Goal: Use online tool/utility: Utilize a website feature to perform a specific function

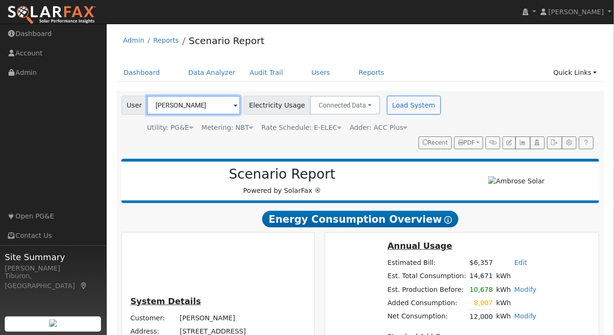
click at [164, 105] on input "[PERSON_NAME]" at bounding box center [193, 105] width 93 height 19
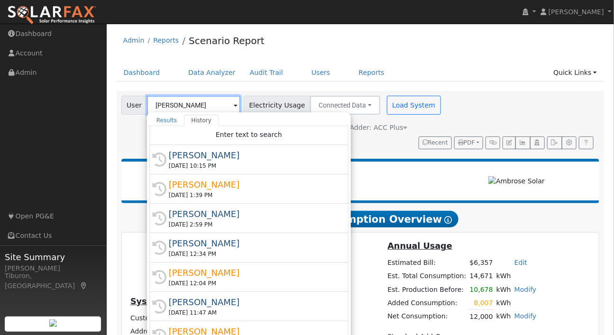
click at [164, 105] on input "[PERSON_NAME]" at bounding box center [193, 105] width 93 height 19
drag, startPoint x: 500, startPoint y: 82, endPoint x: 367, endPoint y: 67, distance: 134.0
click at [498, 83] on div "Dashboard Data Analyzer Audit Trail Users Reports Quick Links Quick Add Quick C…" at bounding box center [361, 77] width 488 height 27
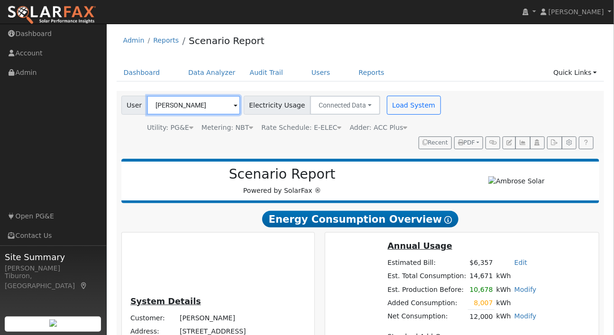
click at [181, 110] on input "[PERSON_NAME]" at bounding box center [193, 105] width 93 height 19
click at [180, 110] on input "[PERSON_NAME]" at bounding box center [193, 105] width 93 height 19
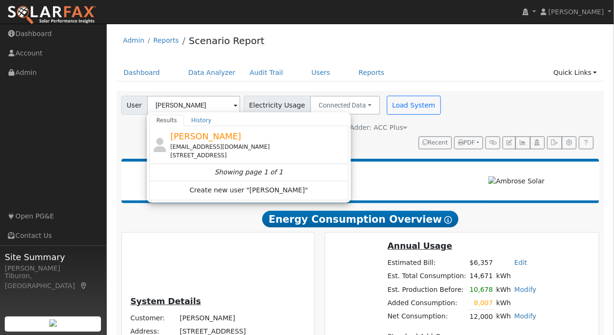
click at [228, 153] on div "[STREET_ADDRESS]" at bounding box center [258, 155] width 176 height 9
type input "[PERSON_NAME]"
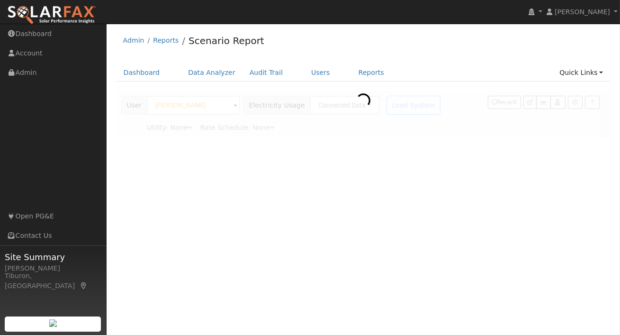
type input "Pacific Gas & Electric"
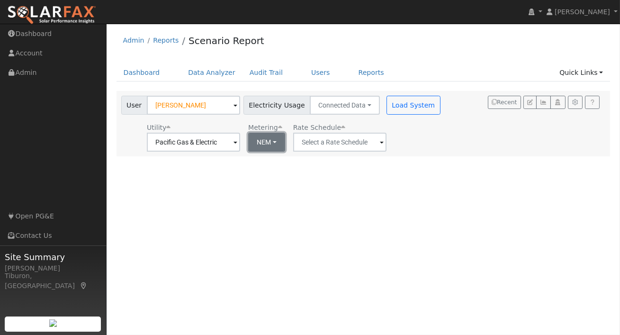
click at [264, 145] on button "NEM" at bounding box center [266, 142] width 37 height 19
click at [264, 179] on link "NBT" at bounding box center [275, 176] width 66 height 13
type input "E-ELEC"
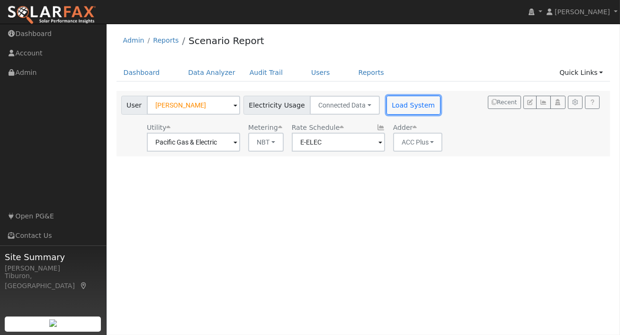
click at [404, 105] on button "Load System" at bounding box center [414, 105] width 54 height 19
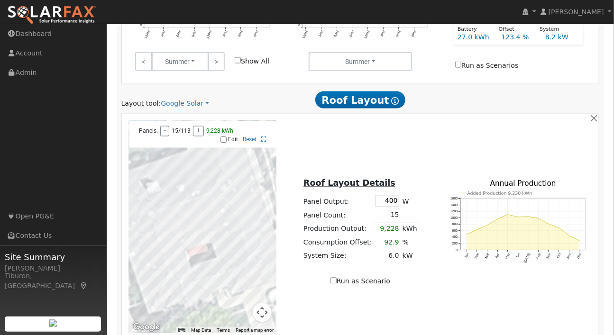
scroll to position [595, 0]
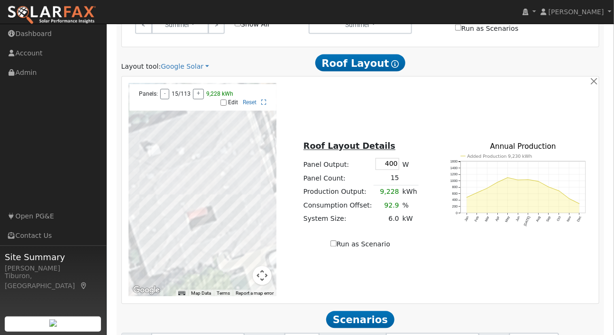
drag, startPoint x: 418, startPoint y: 264, endPoint x: 384, endPoint y: 264, distance: 33.2
type input "129.3"
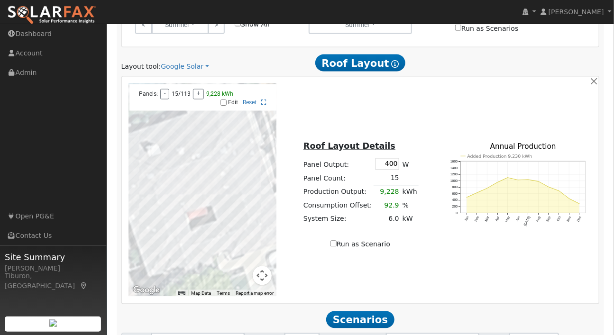
scroll to position [0, 2]
type input "116.7"
type input "129.3"
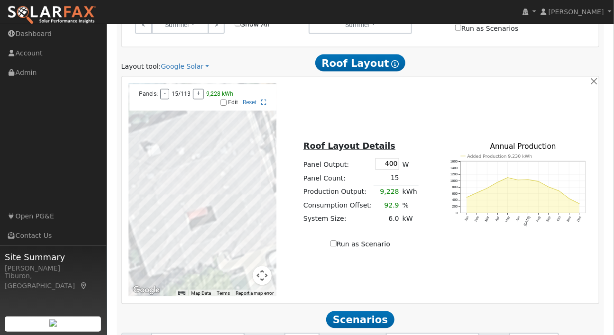
drag, startPoint x: 474, startPoint y: 294, endPoint x: 433, endPoint y: 293, distance: 41.3
type input "16"
drag, startPoint x: 496, startPoint y: 293, endPoint x: 478, endPoint y: 296, distance: 18.2
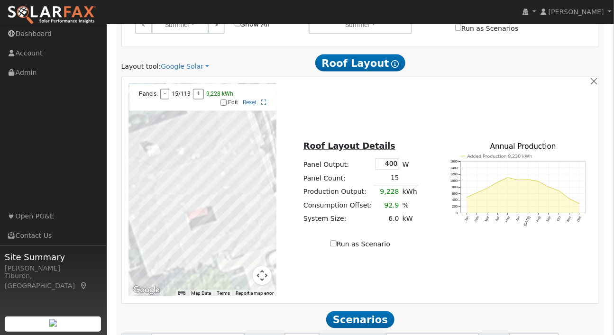
type input "24"
drag, startPoint x: 524, startPoint y: 295, endPoint x: 492, endPoint y: 296, distance: 32.2
type input "$27,055"
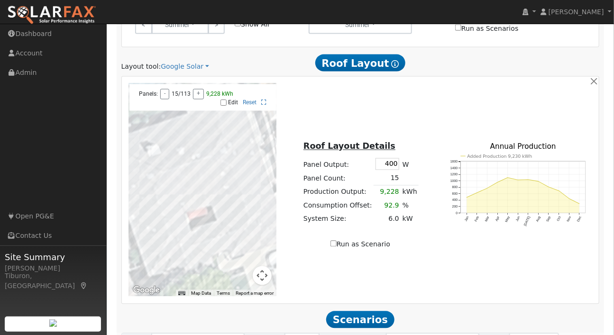
type input "$19,200"
type input "$13,877"
type input "7.7"
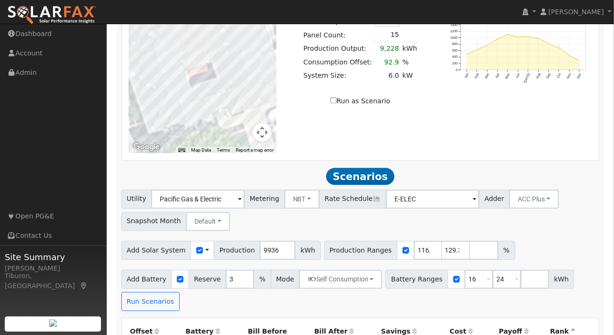
scroll to position [748, 0]
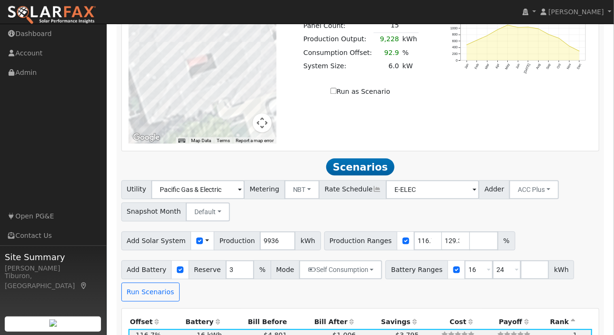
click at [330, 315] on th "Bill After" at bounding box center [323, 321] width 69 height 13
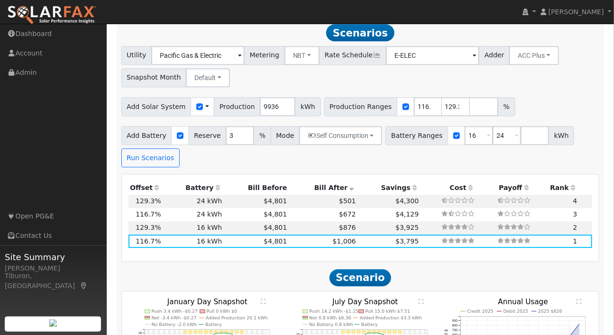
scroll to position [903, 0]
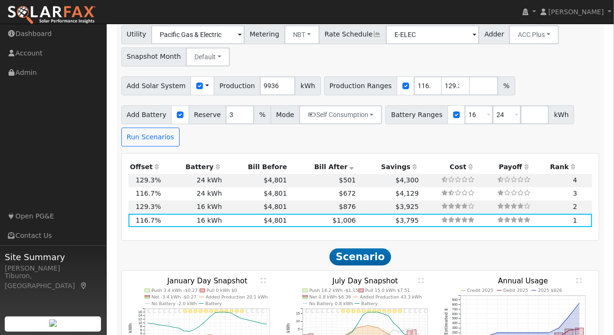
checkbox input "true"
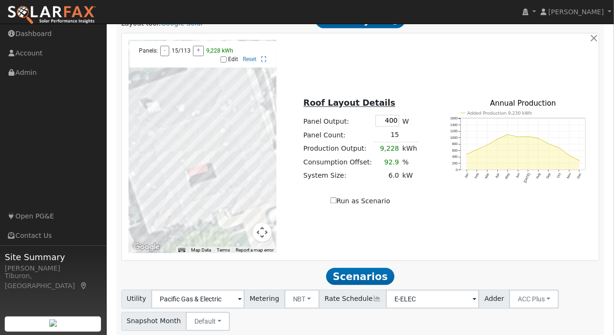
scroll to position [700, 0]
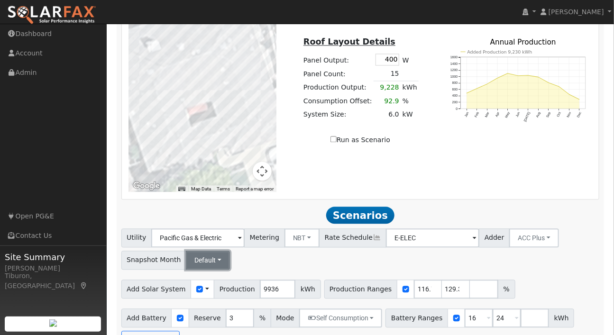
click at [201, 251] on button "Default" at bounding box center [208, 260] width 44 height 19
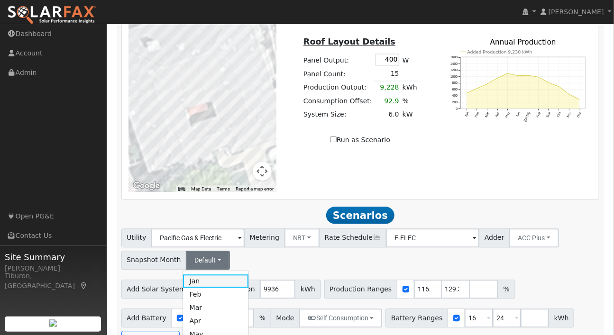
click at [199, 274] on link "Jan" at bounding box center [216, 280] width 66 height 13
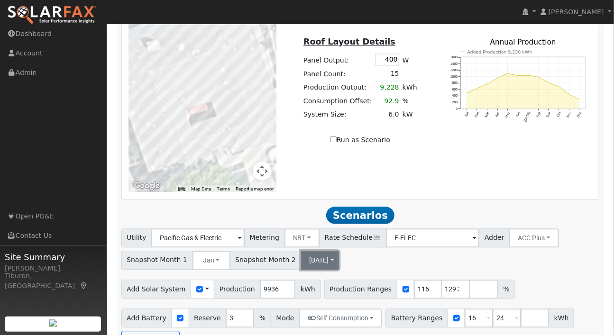
click at [301, 251] on button "[DATE]" at bounding box center [320, 260] width 38 height 19
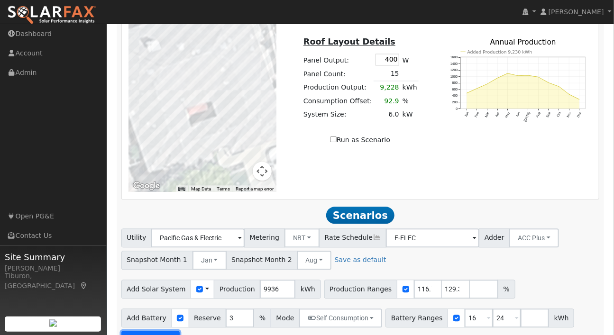
click at [142, 331] on button "Run Scenarios" at bounding box center [150, 340] width 58 height 19
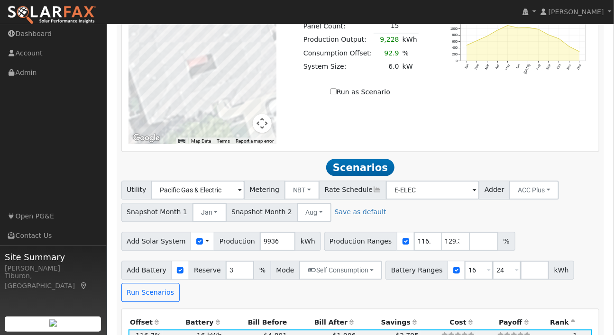
scroll to position [748, 0]
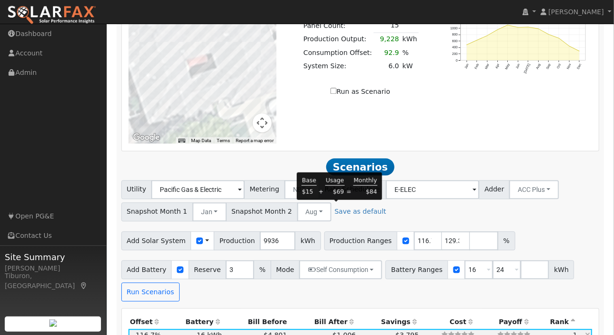
click at [341, 331] on span "$1,006" at bounding box center [344, 335] width 23 height 8
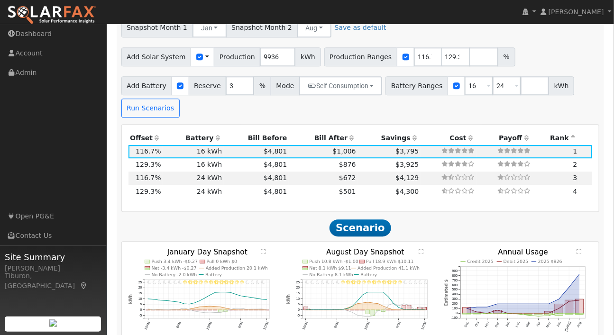
scroll to position [976, 0]
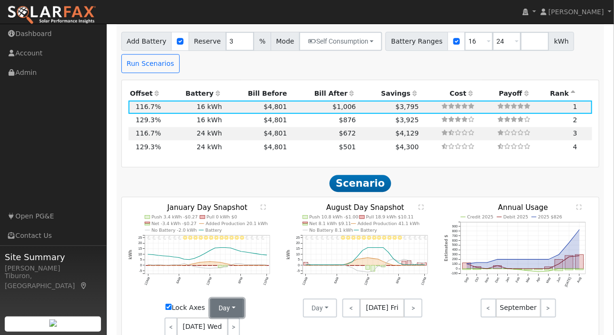
click at [224, 299] on button "Day" at bounding box center [227, 308] width 34 height 19
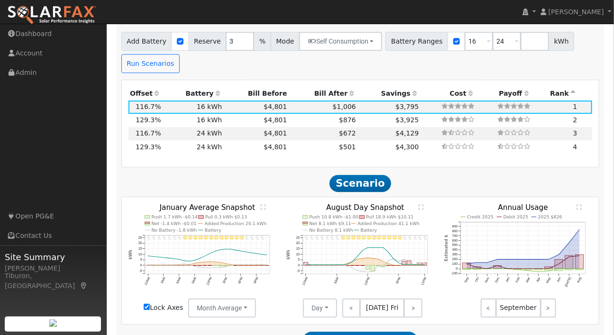
click at [380, 299] on span "[DATE] Fri" at bounding box center [382, 308] width 45 height 19
click at [324, 299] on button "Day" at bounding box center [320, 308] width 34 height 19
click at [262, 204] on text "" at bounding box center [263, 207] width 5 height 6
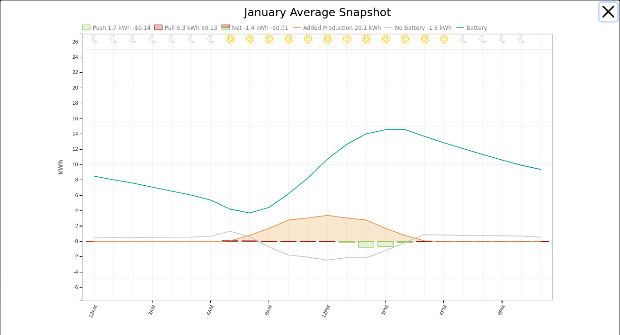
click at [602, 7] on button "button" at bounding box center [609, 12] width 18 height 18
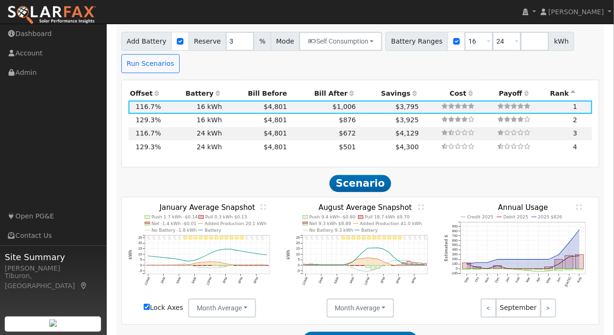
click at [423, 204] on text "" at bounding box center [421, 207] width 5 height 6
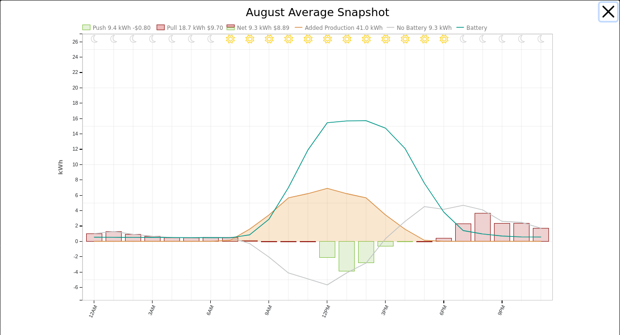
click at [603, 10] on button "button" at bounding box center [609, 12] width 18 height 18
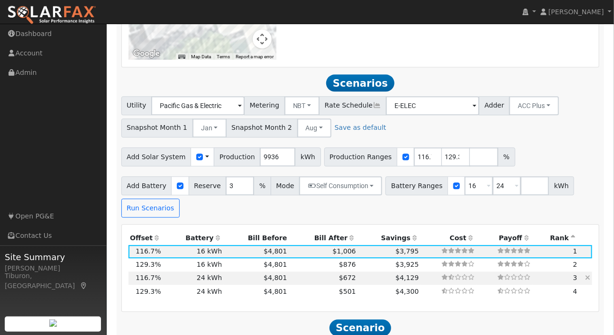
scroll to position [780, 0]
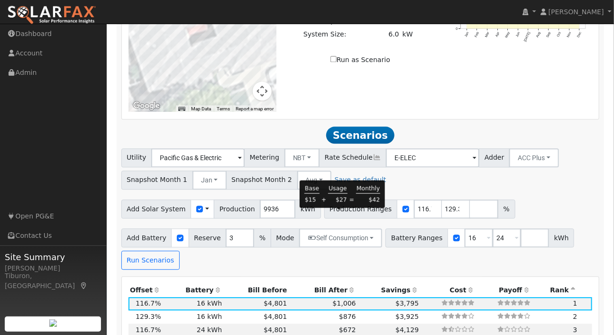
type input "$29,976"
type input "$28,800"
type input "$17,633"
type input "8.6"
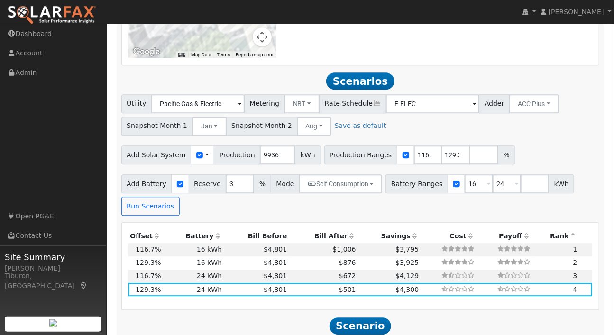
scroll to position [948, 0]
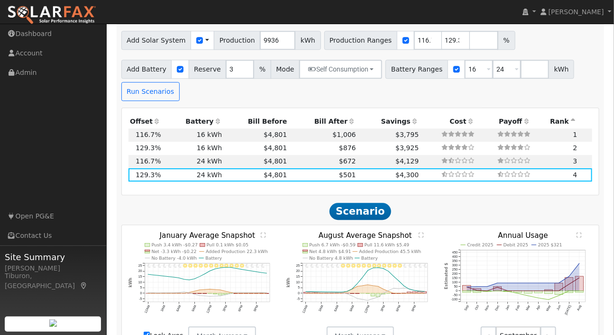
click at [263, 232] on text "" at bounding box center [263, 235] width 5 height 6
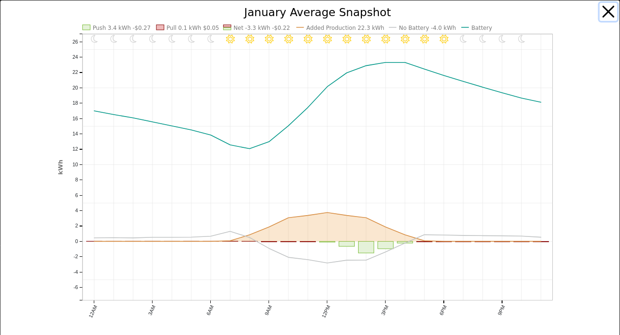
click at [601, 11] on button "button" at bounding box center [609, 12] width 18 height 18
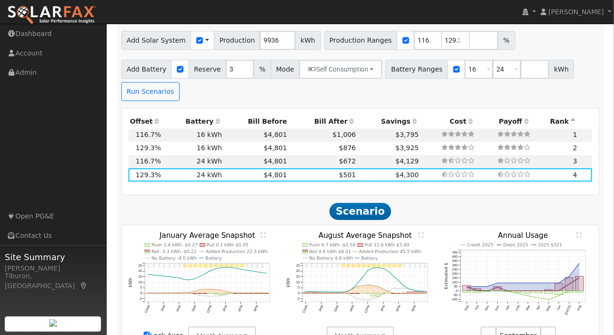
click at [421, 232] on text "" at bounding box center [421, 235] width 5 height 6
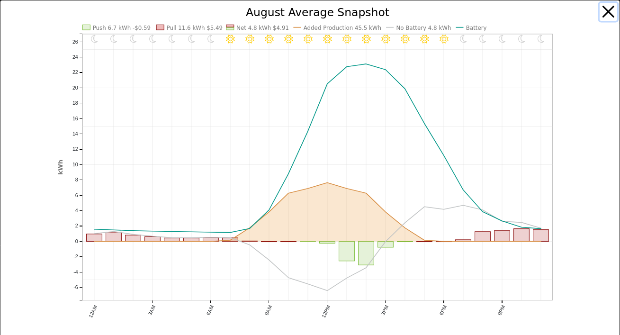
click at [601, 10] on button "button" at bounding box center [609, 12] width 18 height 18
